Goal: Task Accomplishment & Management: Manage account settings

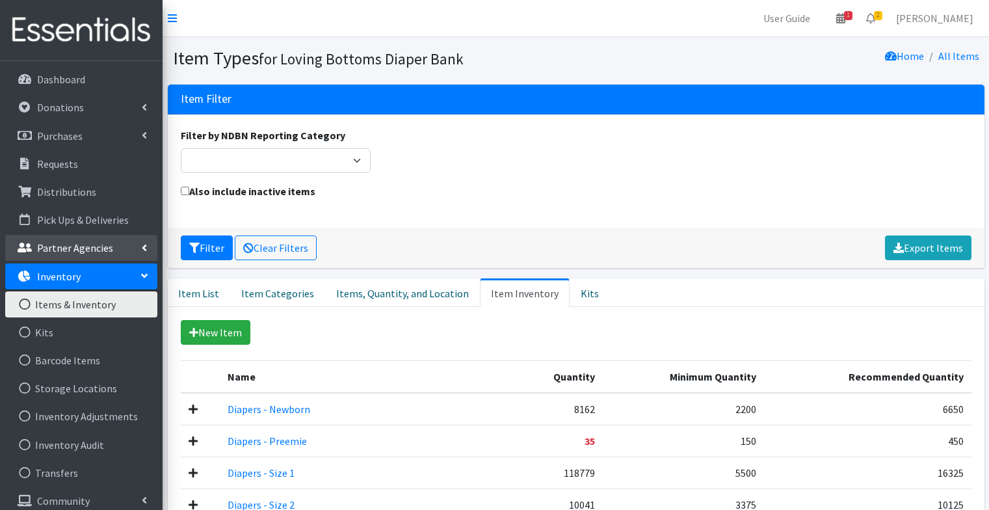
scroll to position [101, 0]
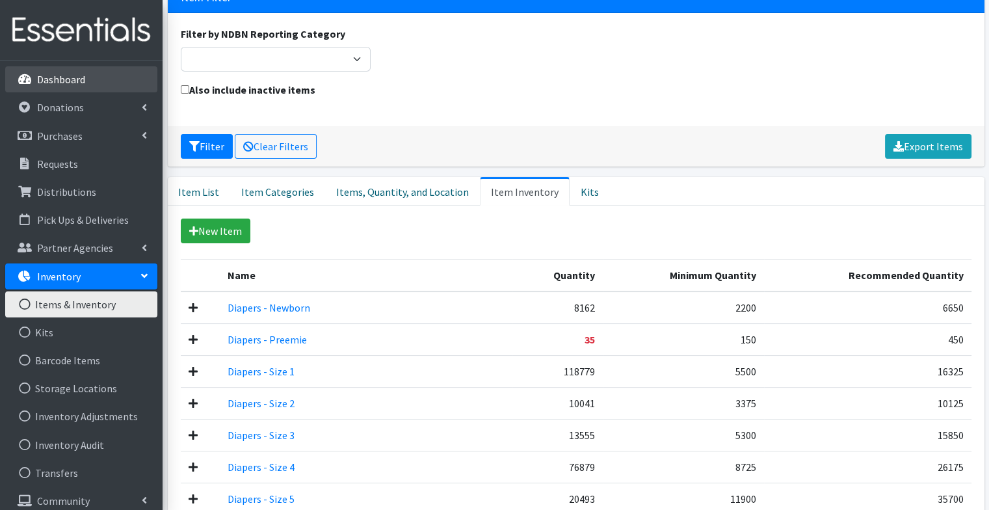
click at [118, 81] on link "Dashboard" at bounding box center [81, 79] width 152 height 26
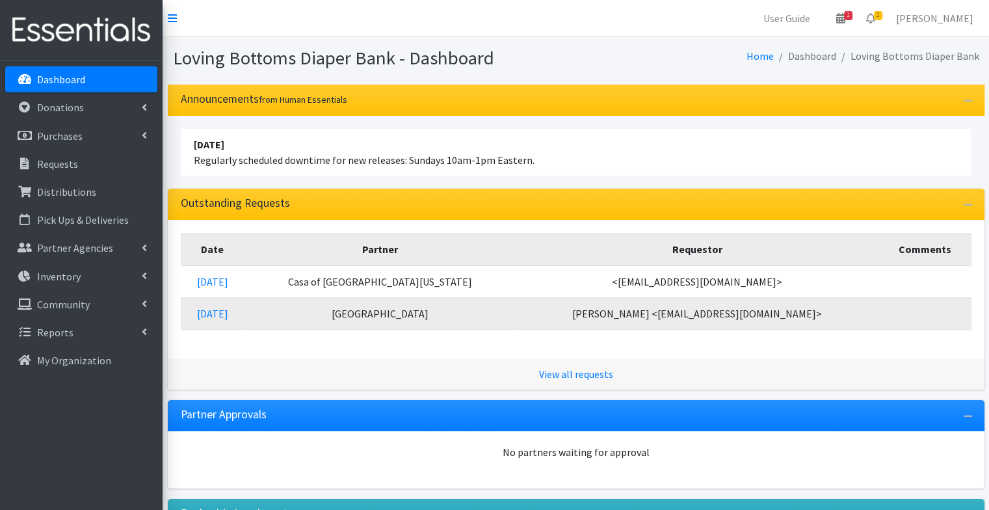
scroll to position [263, 0]
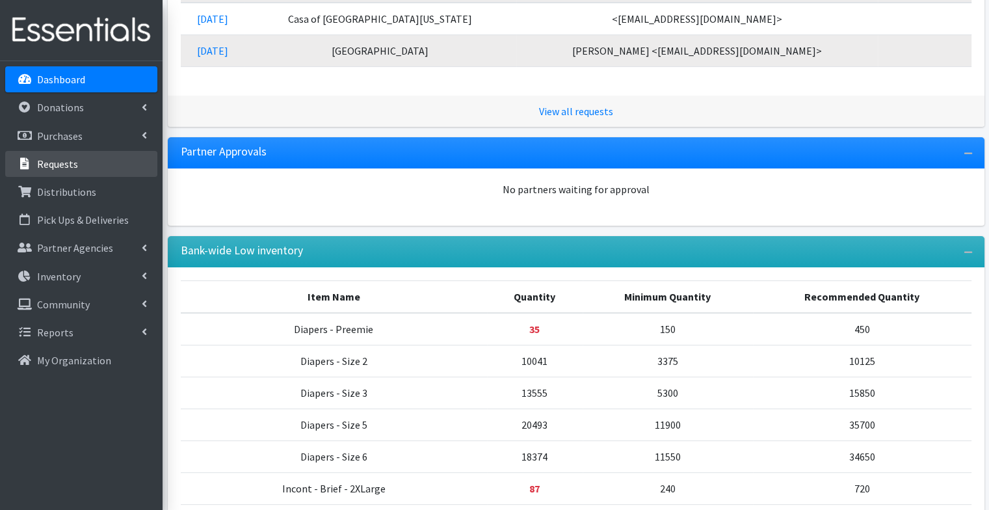
click at [79, 167] on link "Requests" at bounding box center [81, 164] width 152 height 26
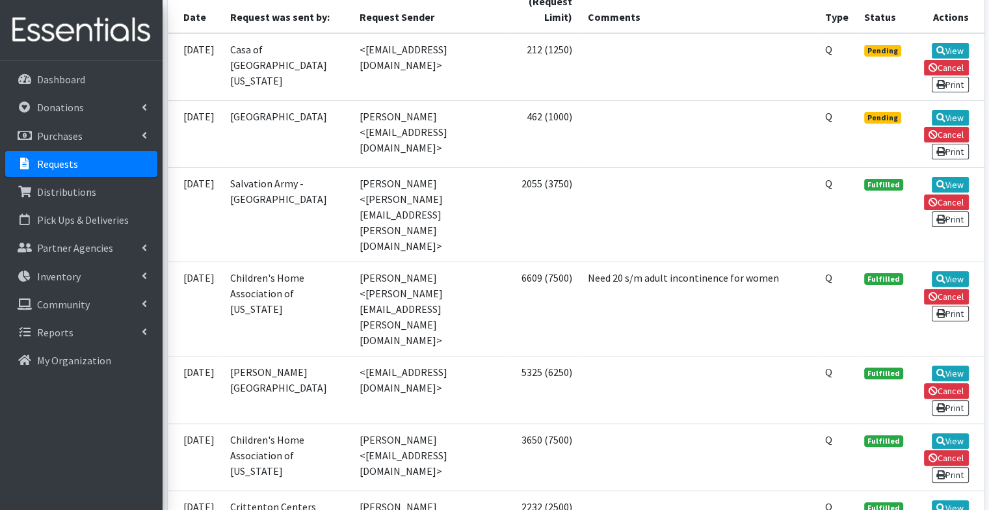
scroll to position [334, 0]
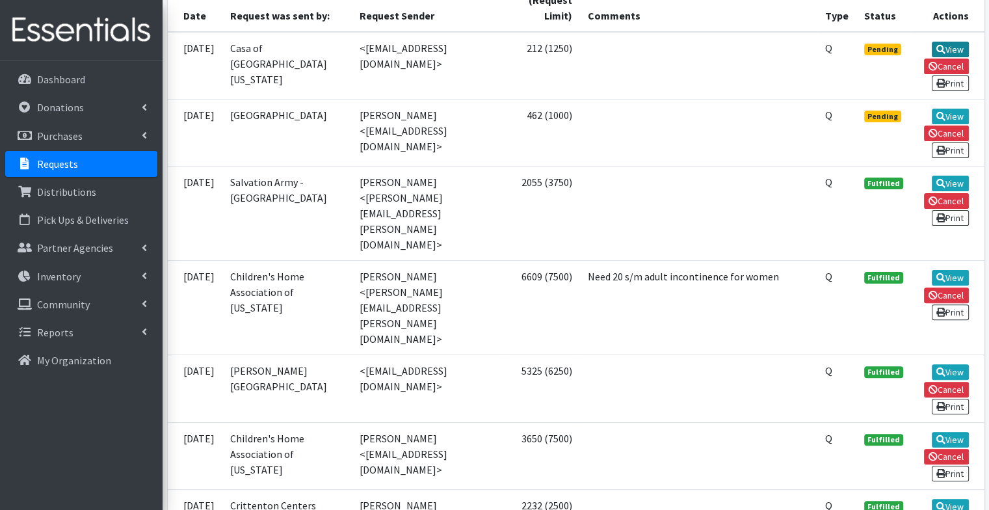
click at [952, 48] on link "View" at bounding box center [950, 50] width 37 height 16
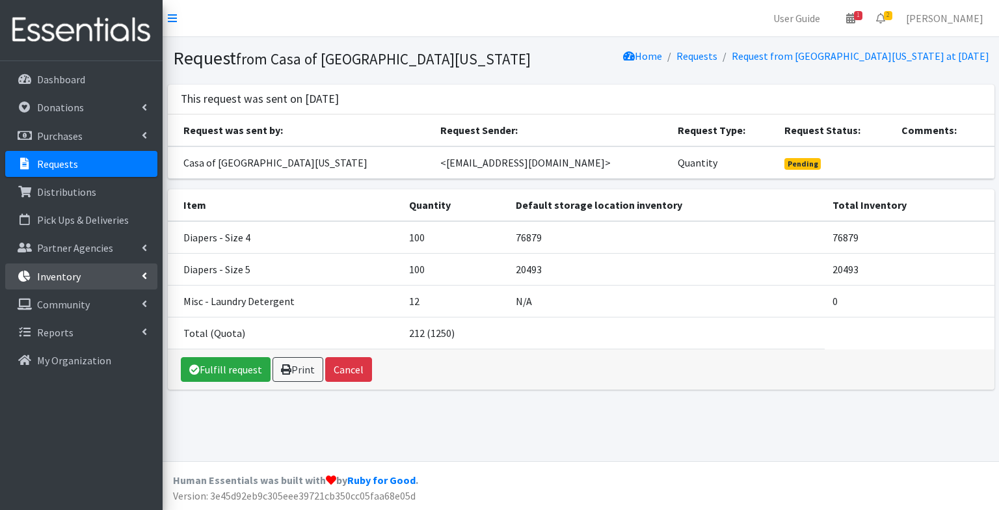
click at [76, 274] on p "Inventory" at bounding box center [59, 276] width 44 height 13
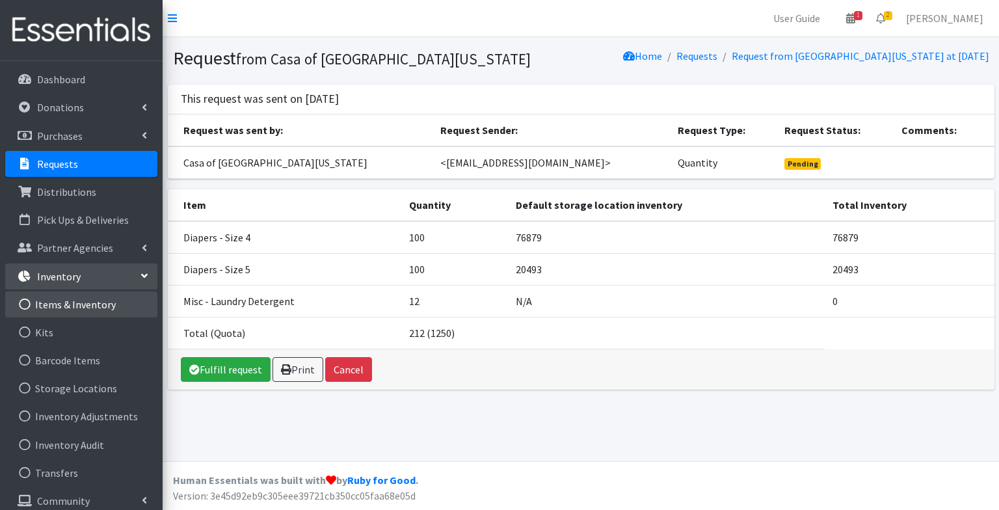
click at [98, 305] on link "Items & Inventory" at bounding box center [81, 304] width 152 height 26
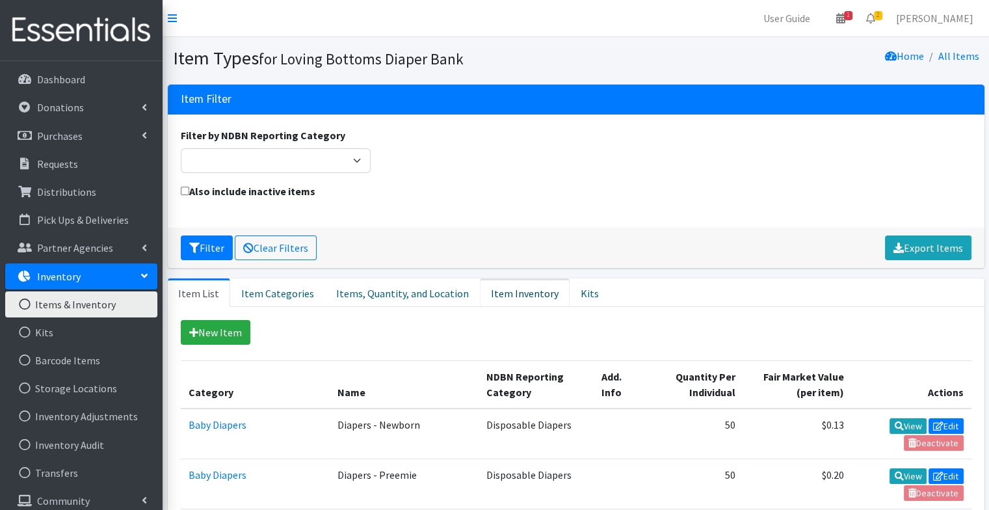
click at [502, 295] on link "Item Inventory" at bounding box center [525, 292] width 90 height 29
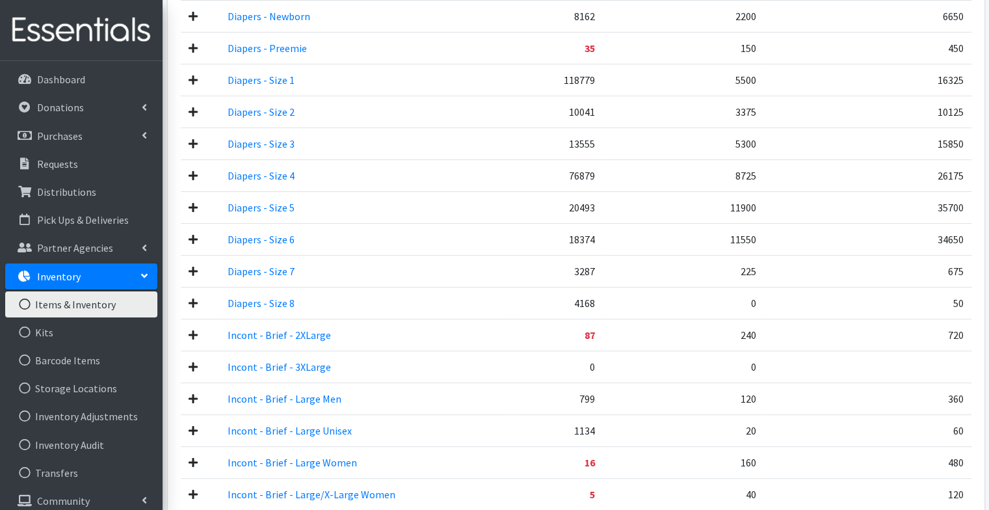
scroll to position [392, 0]
click at [189, 267] on icon at bounding box center [193, 272] width 9 height 10
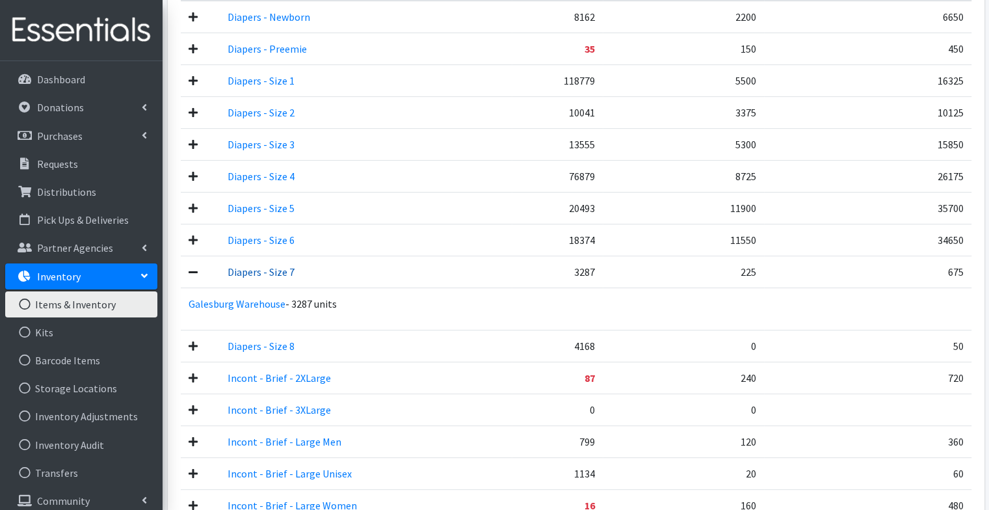
click at [256, 269] on link "Diapers - Size 7" at bounding box center [261, 271] width 67 height 13
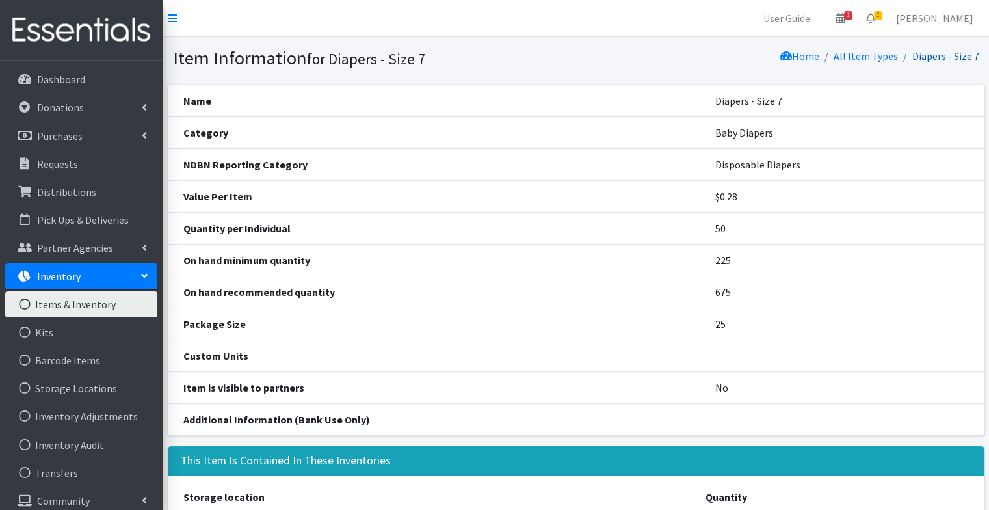
click at [931, 57] on link "Diapers - Size 7" at bounding box center [946, 55] width 67 height 13
click at [107, 448] on link "Inventory Audit" at bounding box center [81, 445] width 152 height 26
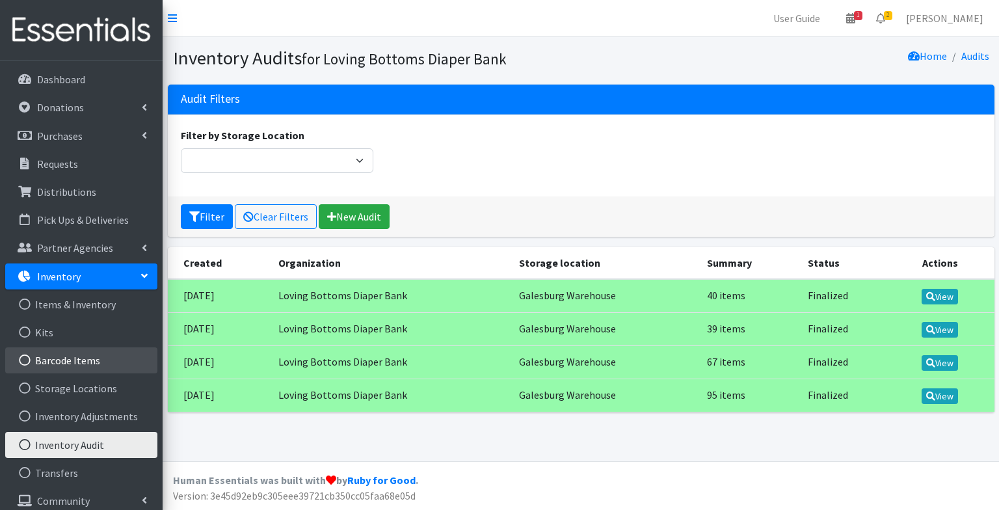
click at [103, 364] on link "Barcode Items" at bounding box center [81, 360] width 152 height 26
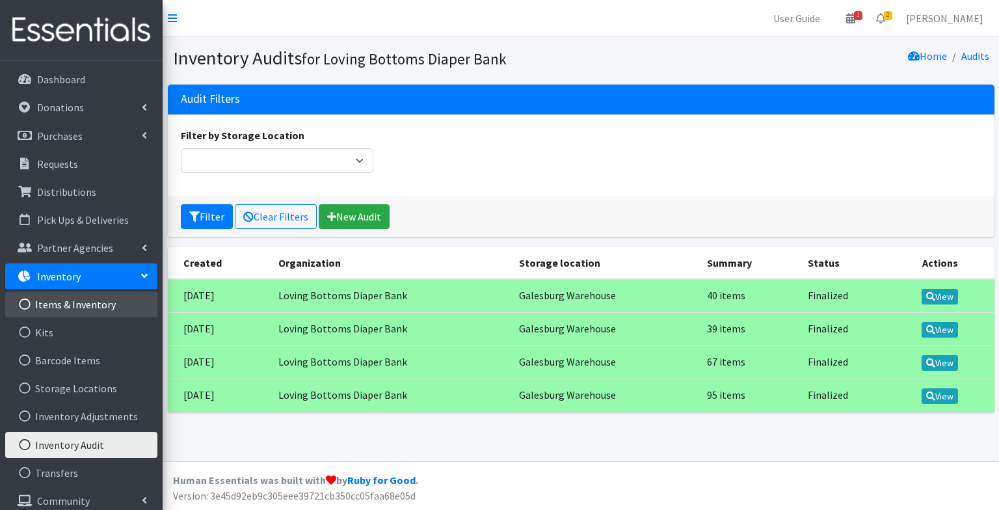
click at [94, 296] on link "Items & Inventory" at bounding box center [81, 304] width 152 height 26
click at [99, 304] on link "Items & Inventory" at bounding box center [81, 304] width 152 height 26
click at [671, 213] on div "Filter Clear Filters New Audit" at bounding box center [581, 216] width 827 height 40
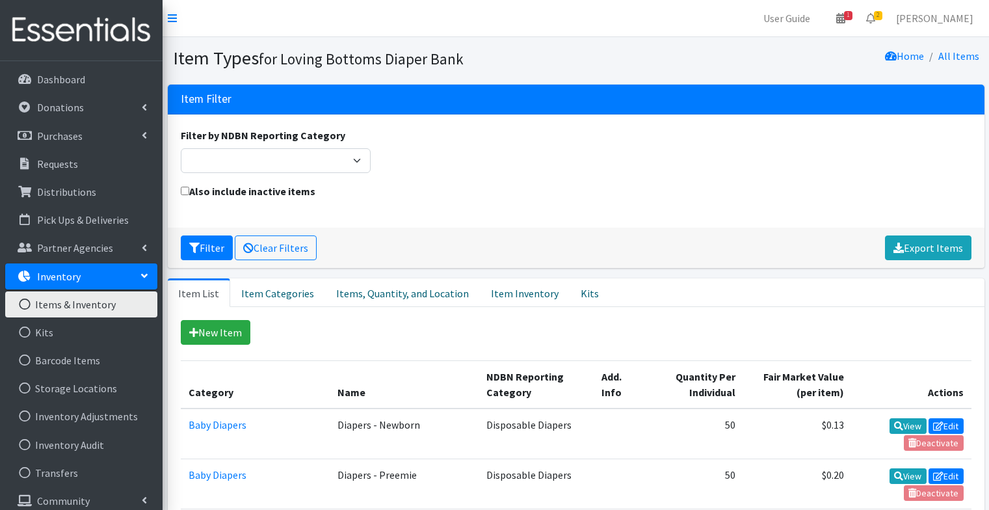
click at [73, 302] on link "Items & Inventory" at bounding box center [81, 304] width 152 height 26
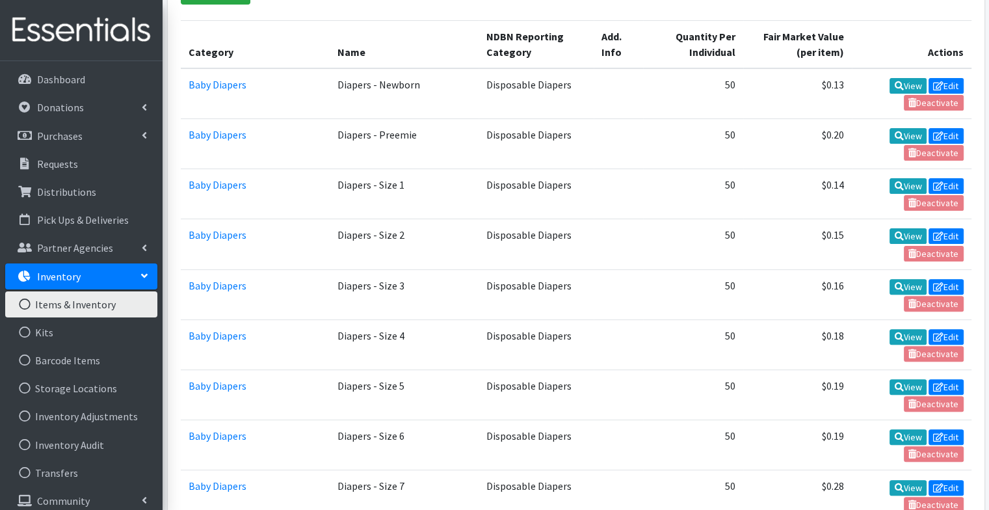
scroll to position [384, 0]
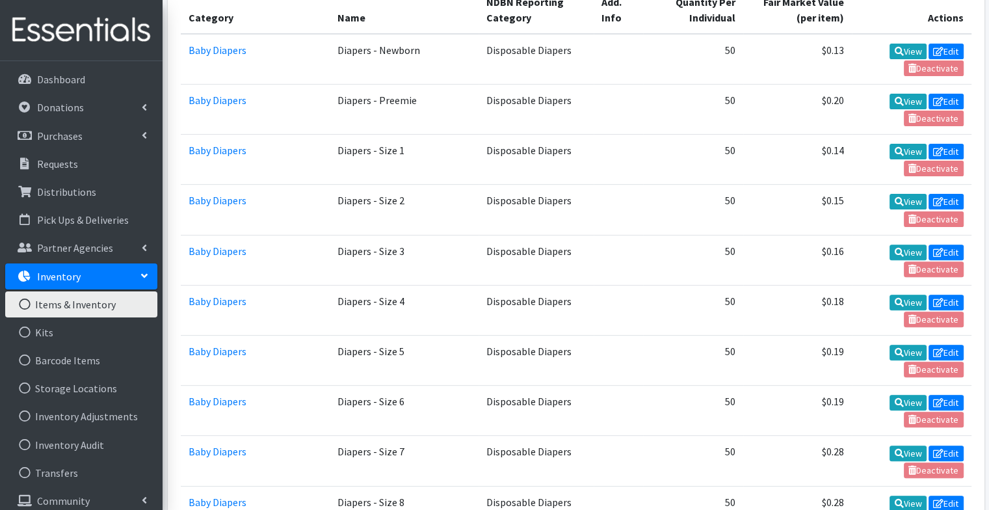
scroll to position [385, 0]
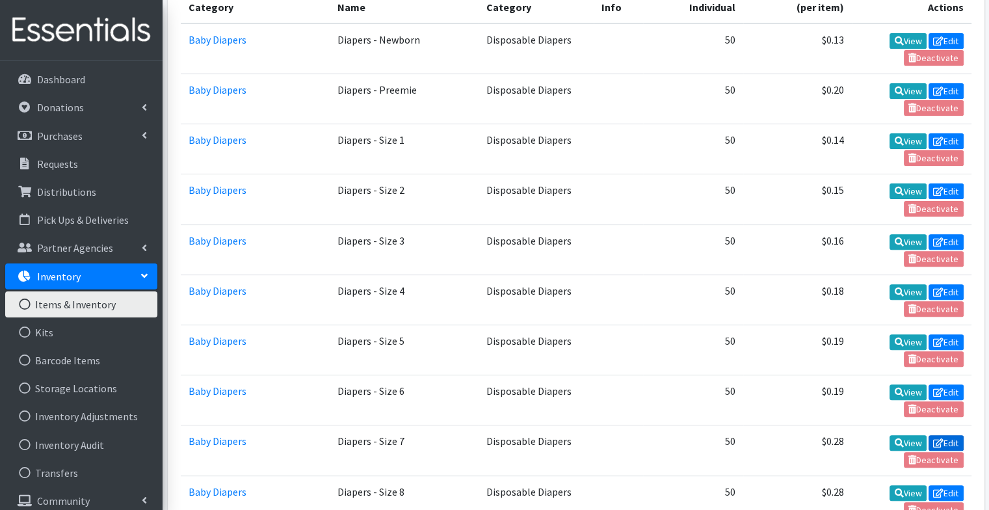
click at [952, 435] on link "Edit" at bounding box center [946, 443] width 35 height 16
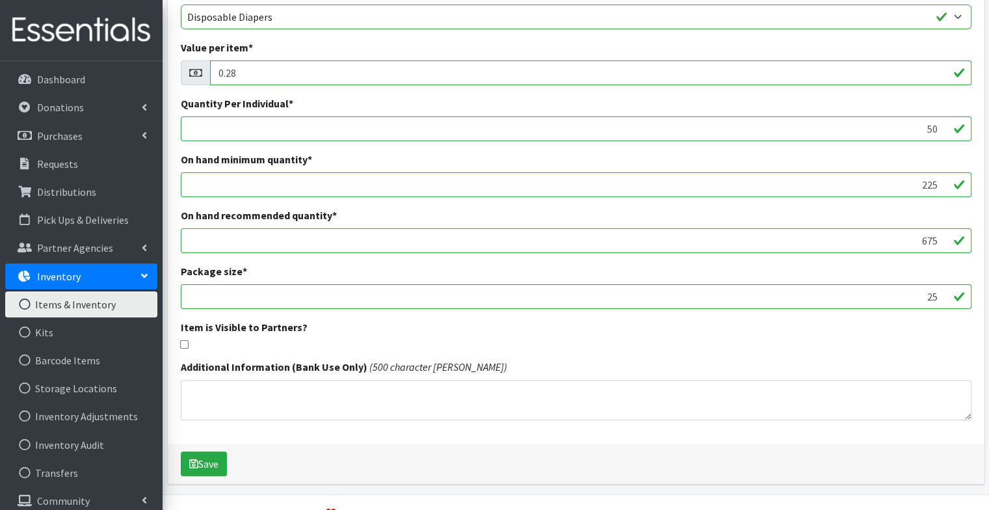
scroll to position [242, 0]
click at [187, 343] on input "checkbox" at bounding box center [184, 344] width 8 height 8
checkbox input "true"
click at [209, 456] on button "Save" at bounding box center [204, 463] width 46 height 25
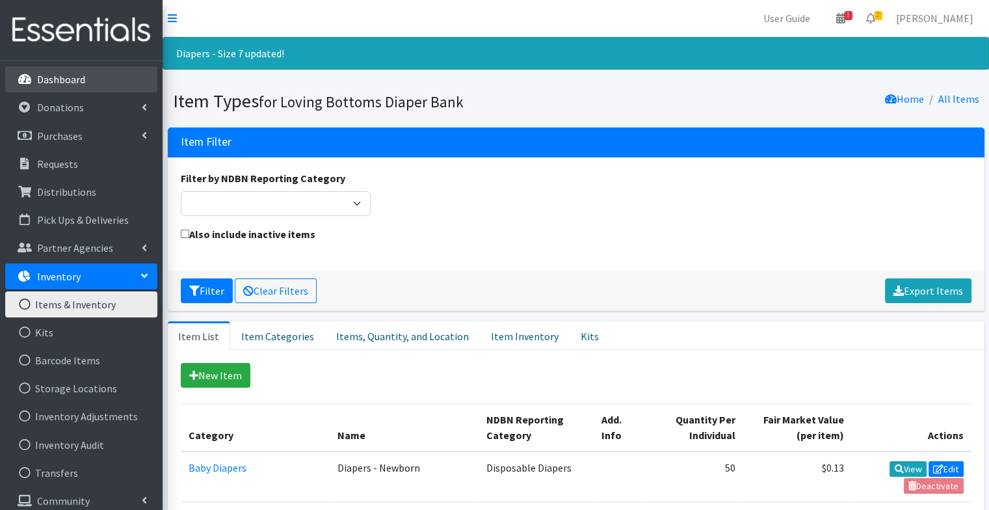
click at [81, 85] on p "Dashboard" at bounding box center [61, 79] width 48 height 13
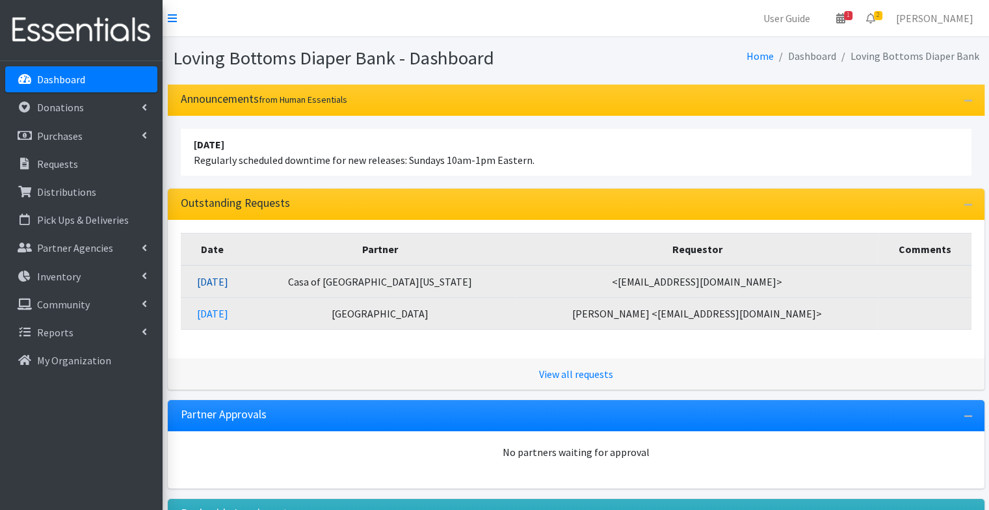
click at [227, 286] on link "[DATE]" at bounding box center [212, 281] width 31 height 13
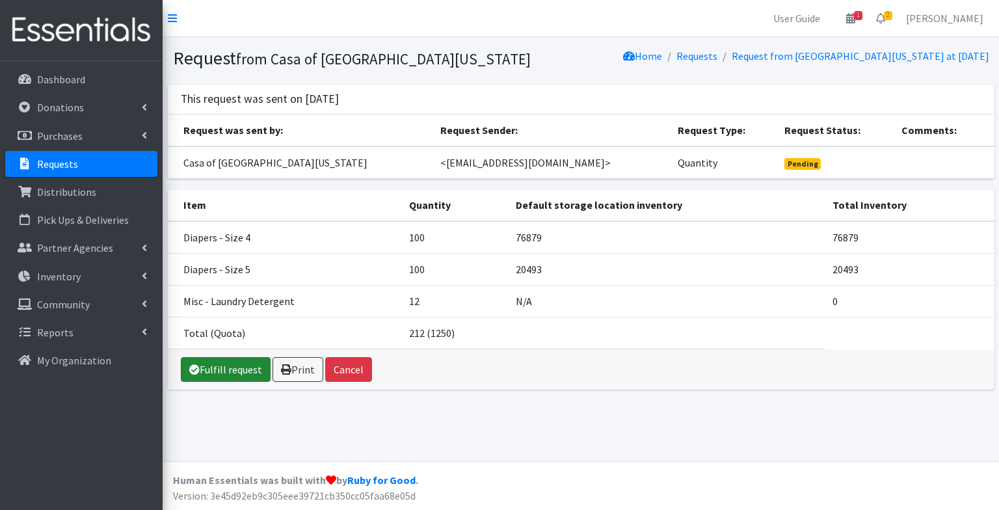
click at [239, 364] on link "Fulfill request" at bounding box center [226, 369] width 90 height 25
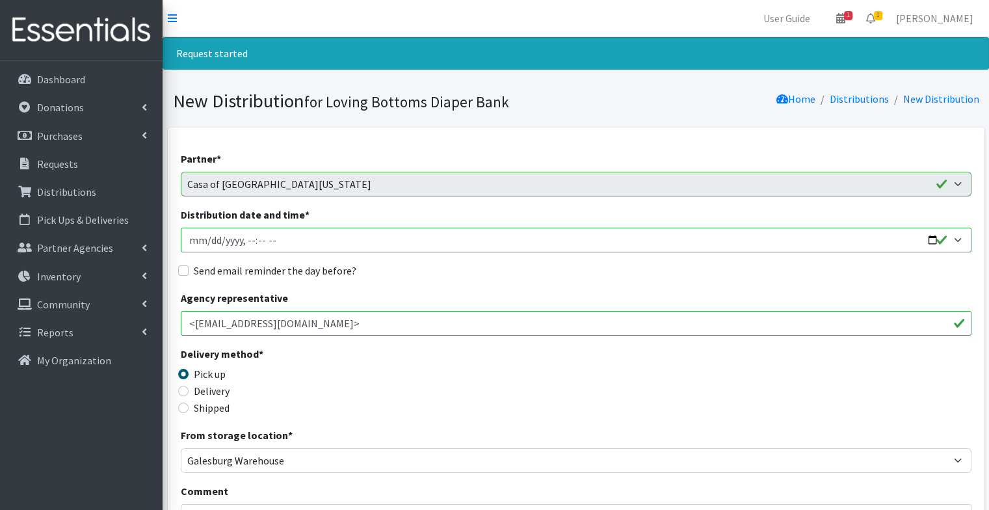
click at [932, 242] on input "Distribution date and time *" at bounding box center [576, 240] width 791 height 25
type input "[DATE]T17:15"
click at [494, 295] on div "Agency representative <[EMAIL_ADDRESS][DOMAIN_NAME]>" at bounding box center [576, 313] width 791 height 46
click at [333, 268] on label "Send email reminder the day before?" at bounding box center [275, 271] width 163 height 16
click at [189, 268] on input "Send email reminder the day before?" at bounding box center [183, 270] width 10 height 10
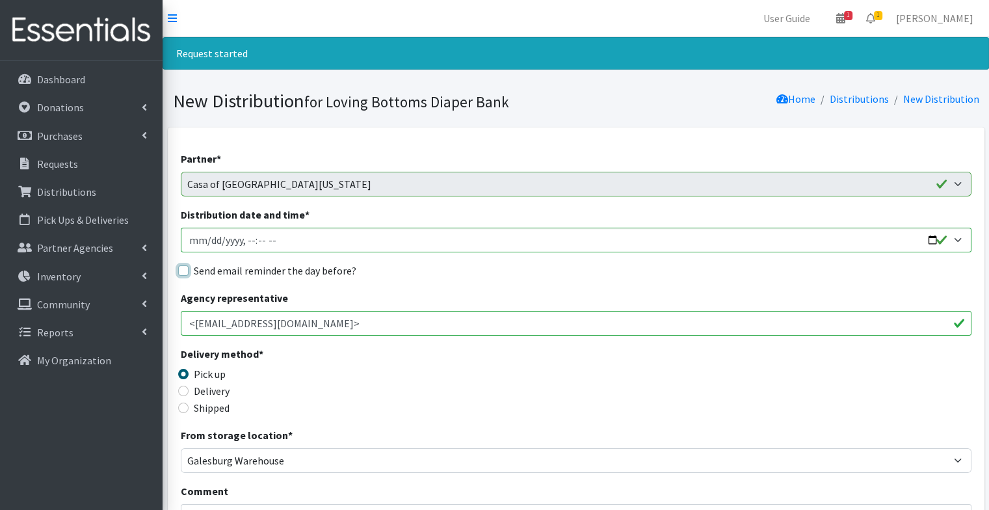
checkbox input "true"
click at [443, 298] on div "Agency representative <amcallister@casaofwestcentralillinois.com>" at bounding box center [576, 313] width 791 height 46
click at [455, 387] on div "Delivery method * Pick up Delivery Shipped Shipping cost" at bounding box center [576, 386] width 791 height 81
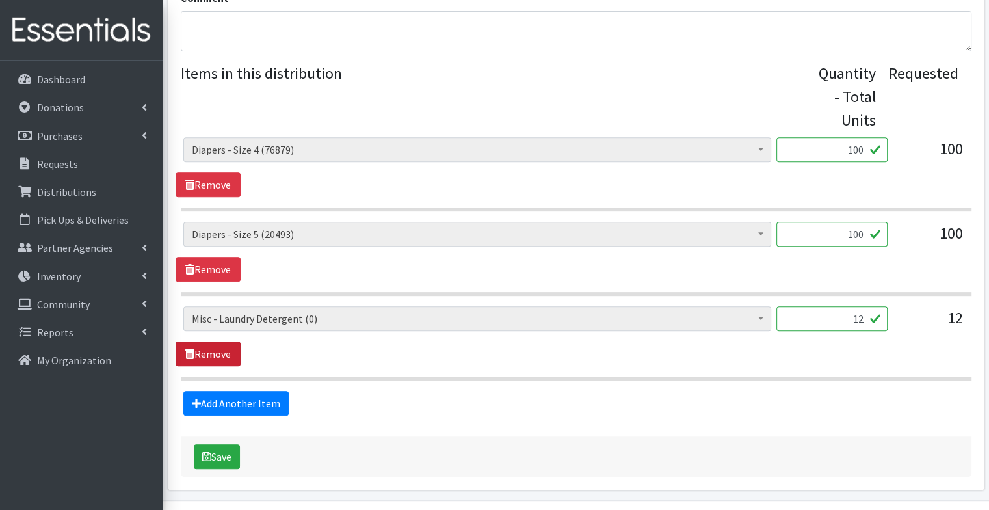
click at [231, 353] on link "Remove" at bounding box center [208, 353] width 65 height 25
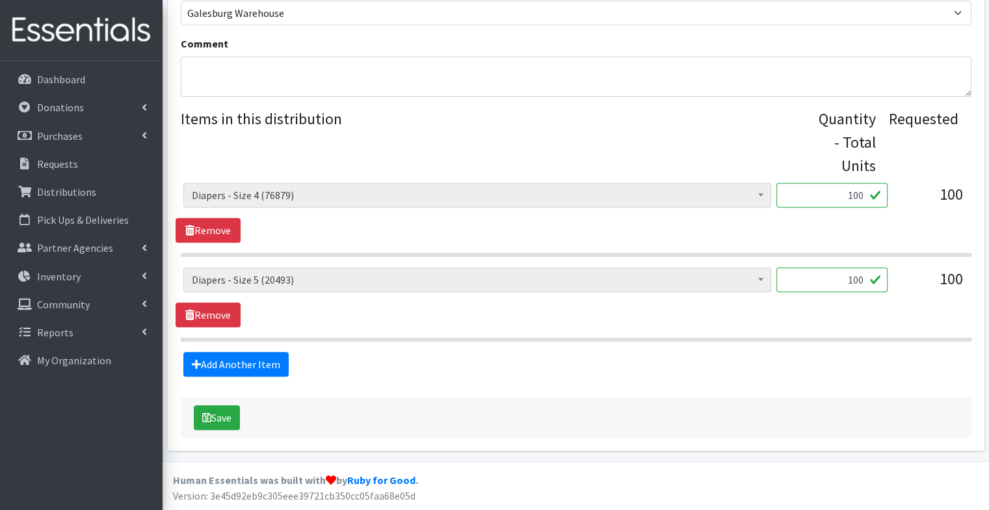
scroll to position [445, 0]
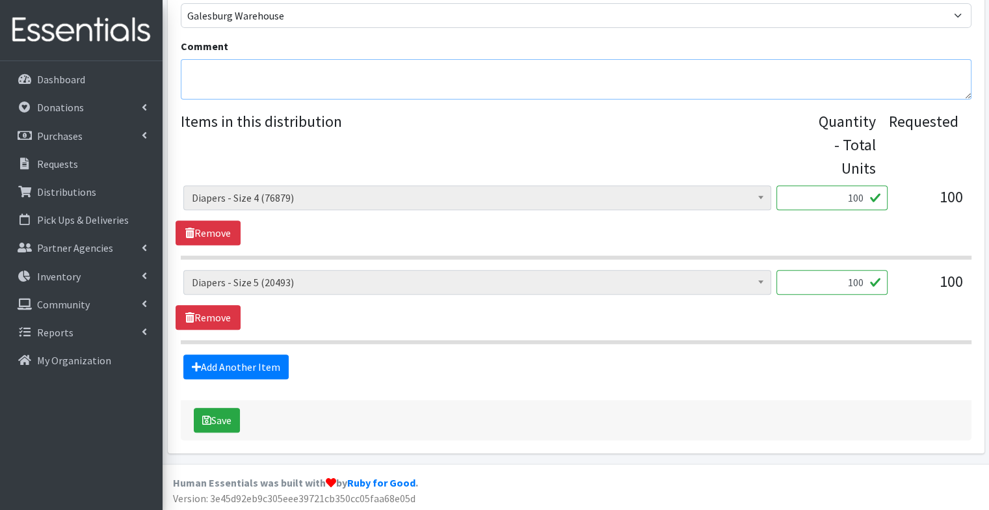
click at [276, 85] on textarea "Comment" at bounding box center [576, 79] width 791 height 40
type textarea "To pick up at open house"
click at [224, 426] on button "Save" at bounding box center [217, 420] width 46 height 25
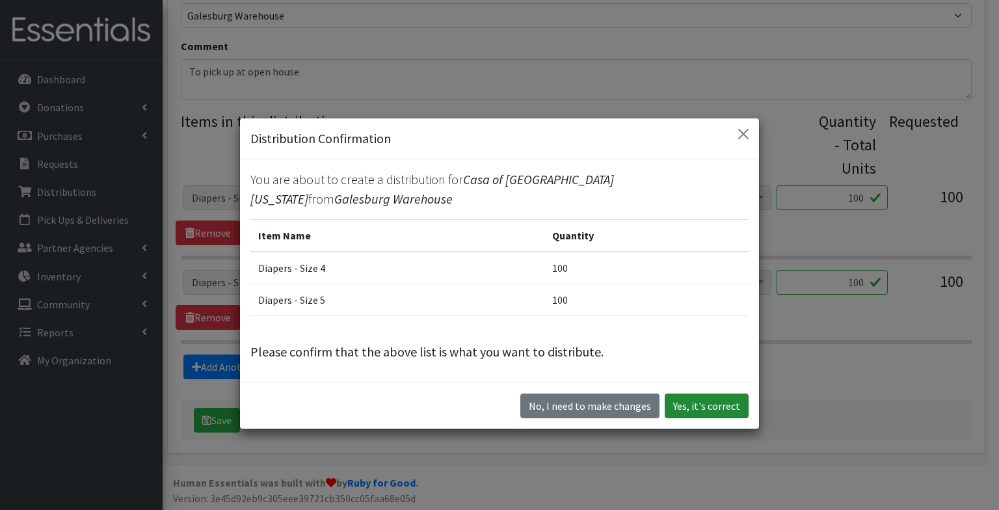
click at [697, 401] on button "Yes, it's correct" at bounding box center [707, 406] width 84 height 25
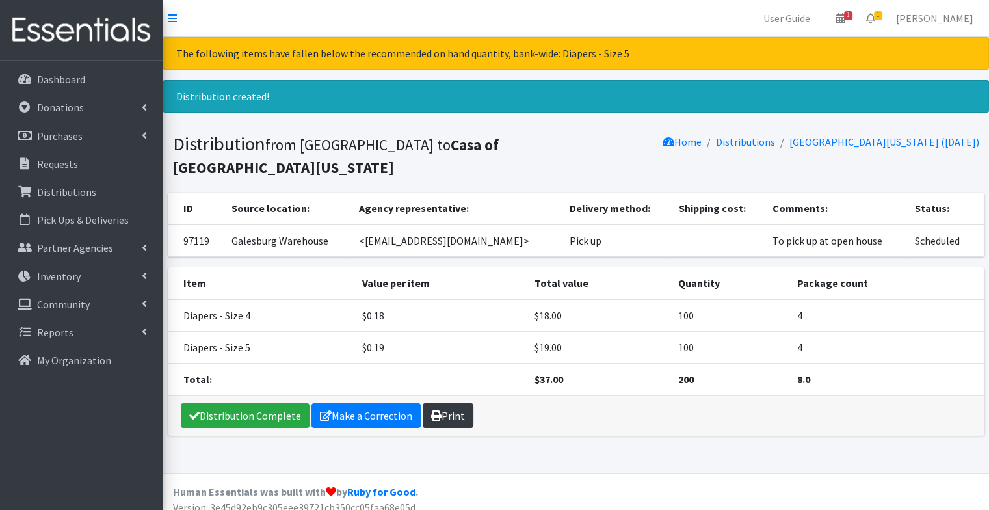
click at [453, 411] on link "Print" at bounding box center [448, 415] width 51 height 25
